Goal: Information Seeking & Learning: Learn about a topic

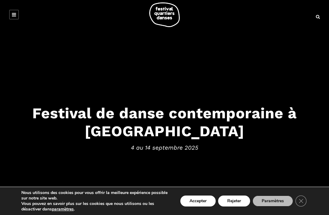
scroll to position [1, 0]
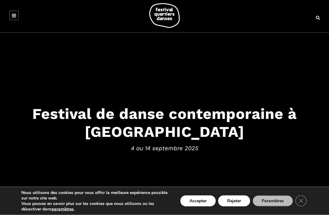
click at [7, 12] on div at bounding box center [164, 15] width 317 height 25
click at [10, 14] on link at bounding box center [14, 16] width 10 height 10
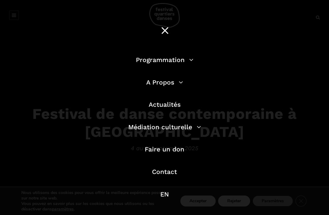
click at [140, 63] on link "Programmation" at bounding box center [165, 60] width 58 height 8
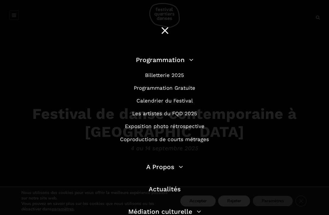
click at [132, 89] on li "Programmation Gratuite" at bounding box center [165, 88] width 174 height 8
click at [157, 88] on link "Programmation Gratuite" at bounding box center [165, 88] width 62 height 6
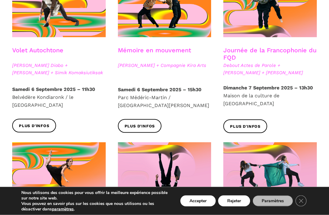
scroll to position [374, 0]
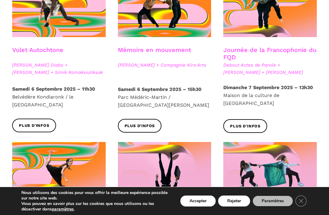
click at [149, 123] on span "Plus d'infos" at bounding box center [140, 126] width 30 height 6
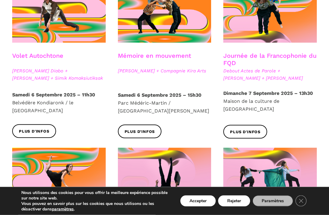
scroll to position [369, 0]
